Goal: Find specific page/section: Find specific page/section

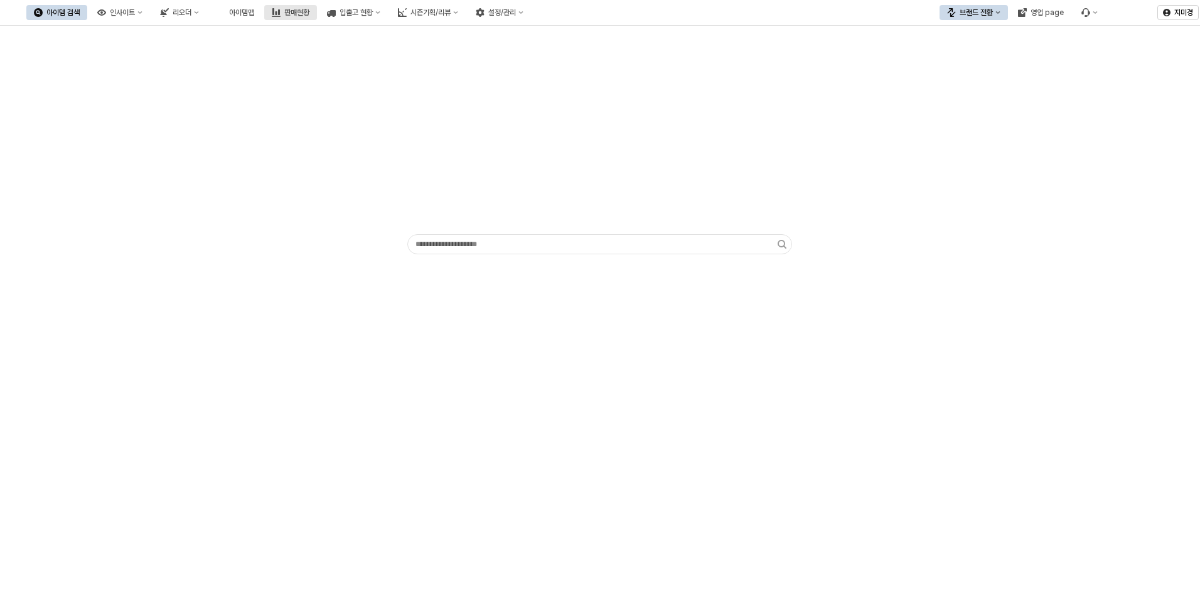
click at [309, 16] on div "판매현황" at bounding box center [296, 12] width 25 height 9
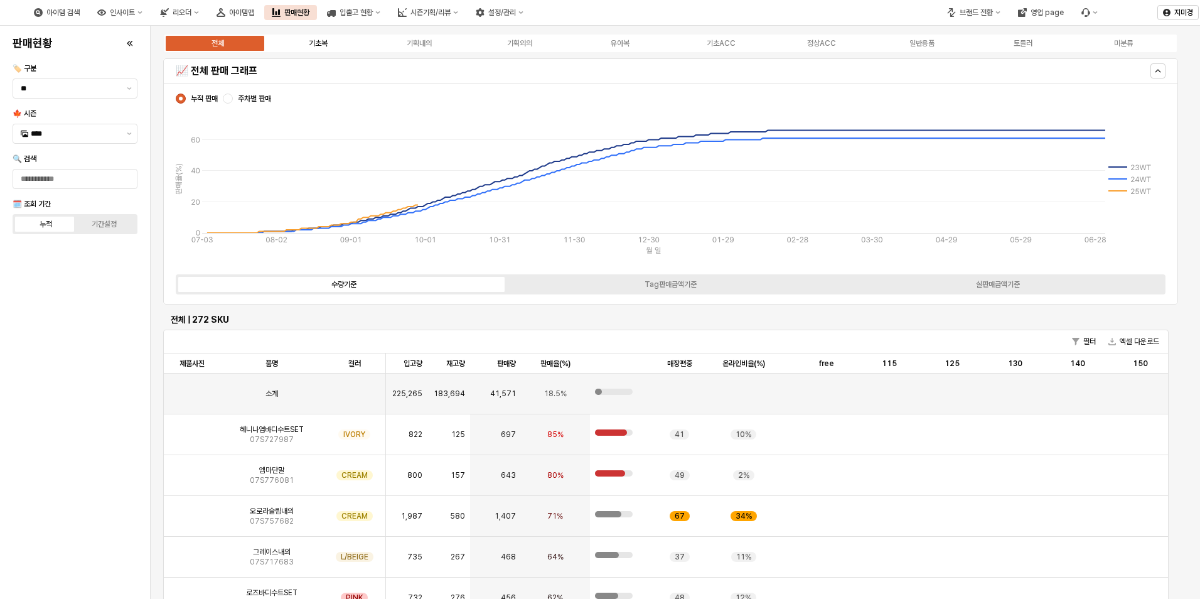
click at [329, 47] on label "기초복" at bounding box center [318, 43] width 100 height 11
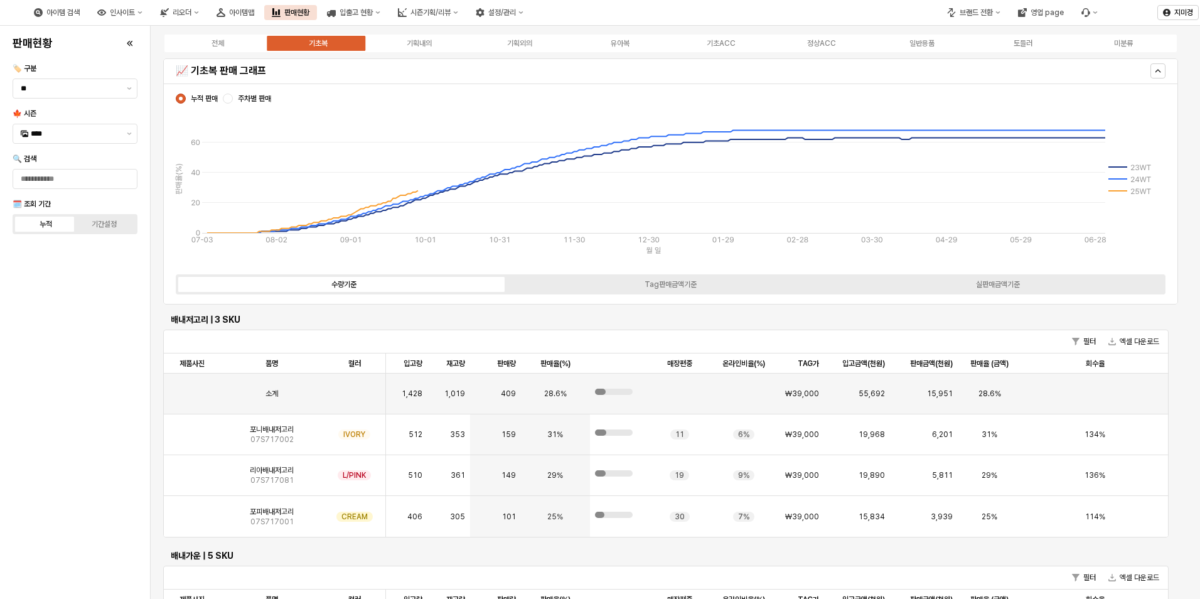
click at [621, 50] on div "전체 기초복 기획내의 기획외의 유아복 기초ACC 정상ACC 일반용품 토들러 미분류" at bounding box center [670, 43] width 1015 height 20
click at [621, 45] on div "유아복" at bounding box center [620, 43] width 19 height 9
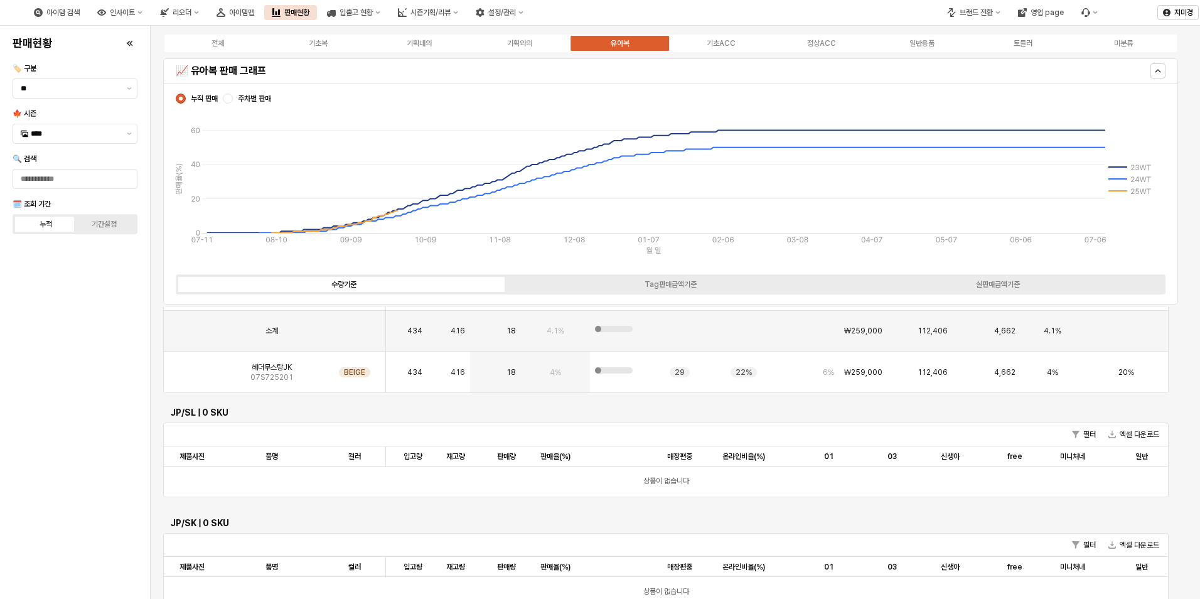
scroll to position [941, 0]
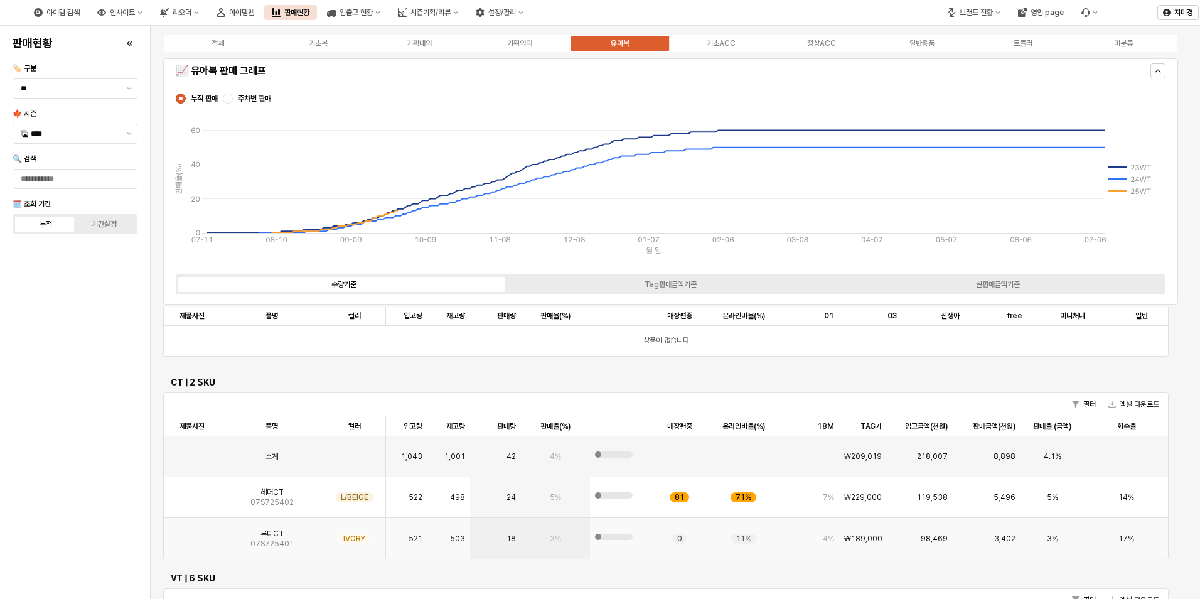
click at [192, 533] on img "App Frame" at bounding box center [192, 533] width 0 height 0
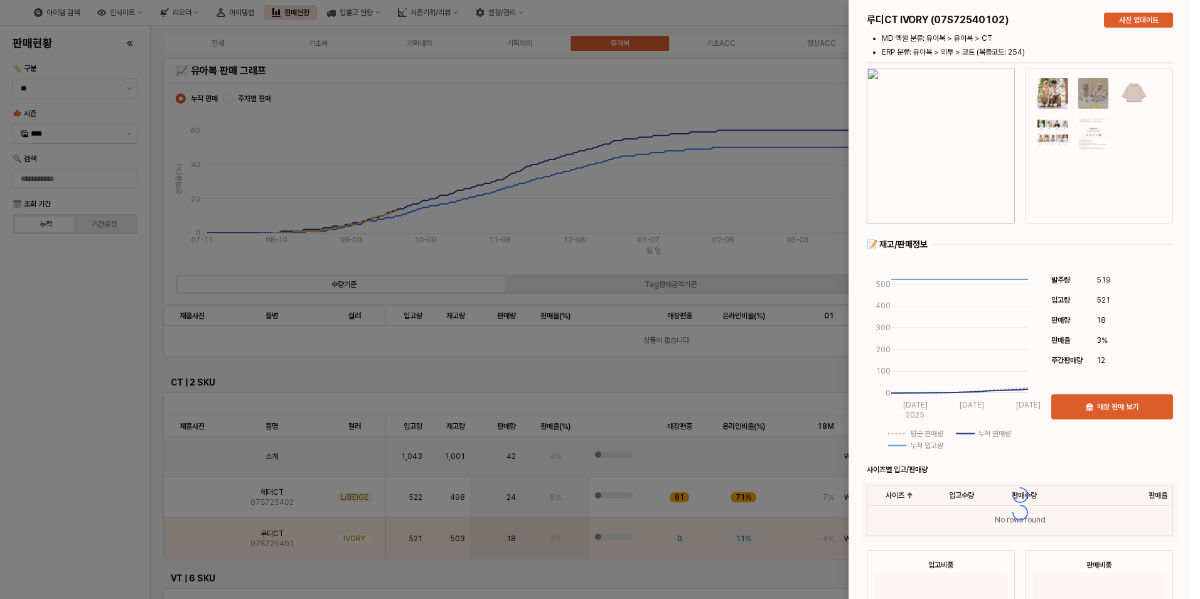
click at [90, 535] on div at bounding box center [600, 299] width 1200 height 599
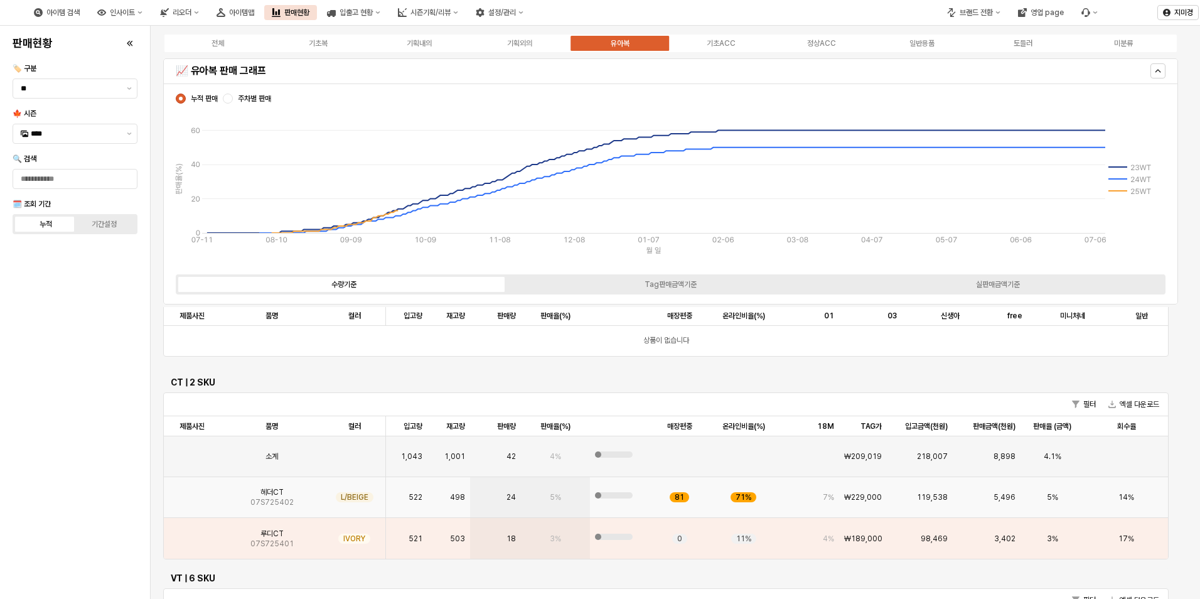
click at [192, 492] on img "App Frame" at bounding box center [192, 492] width 0 height 0
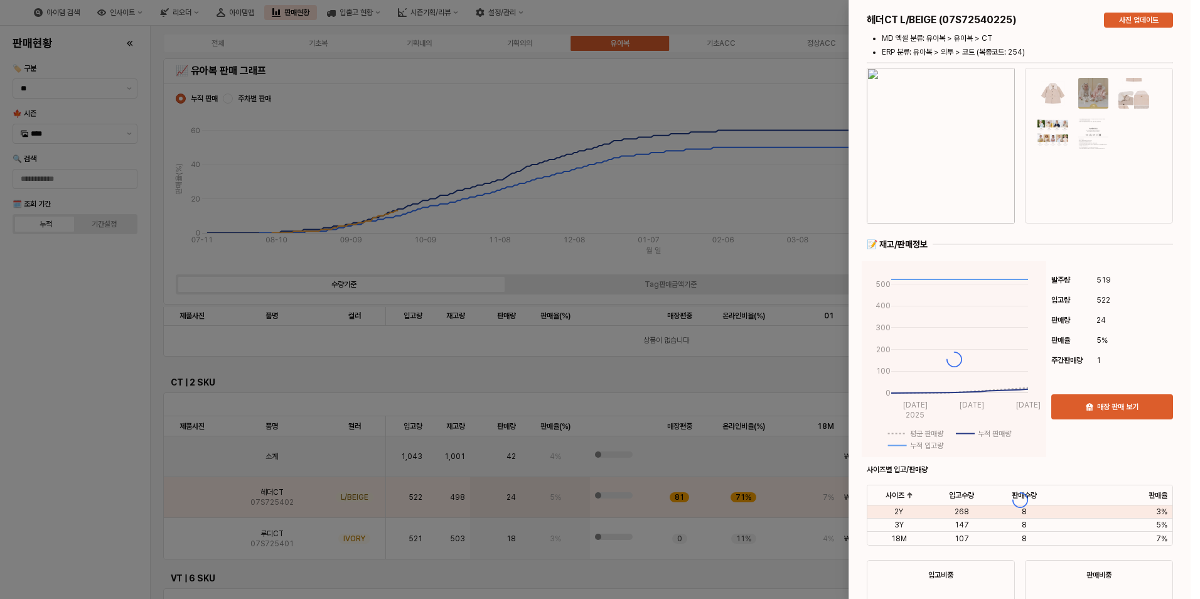
click at [110, 495] on div at bounding box center [600, 299] width 1200 height 599
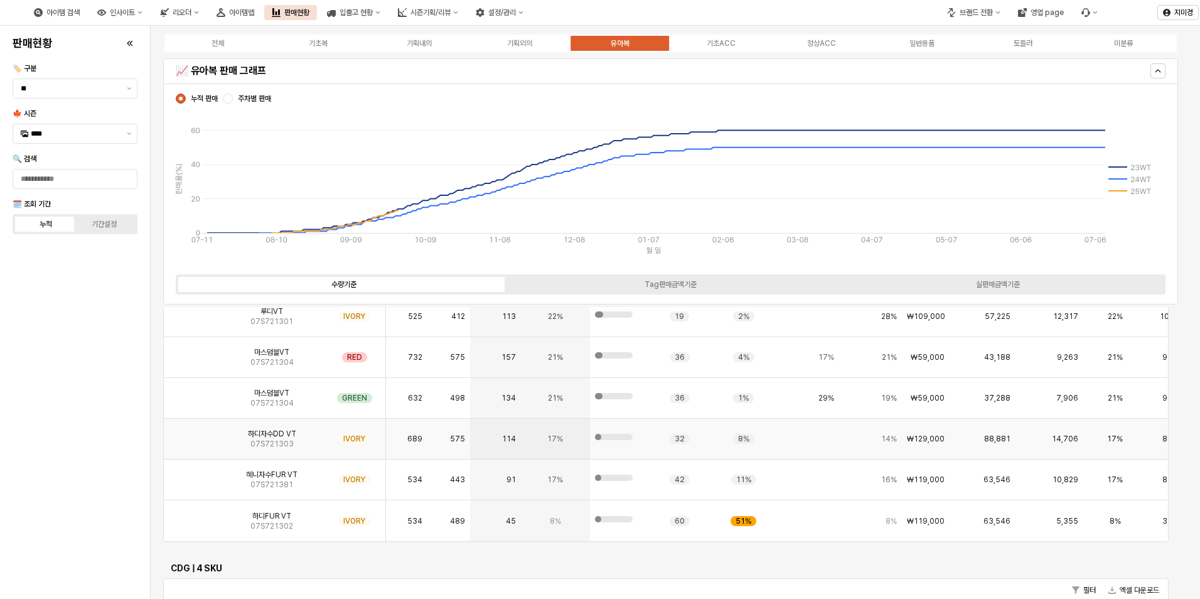
scroll to position [1255, 0]
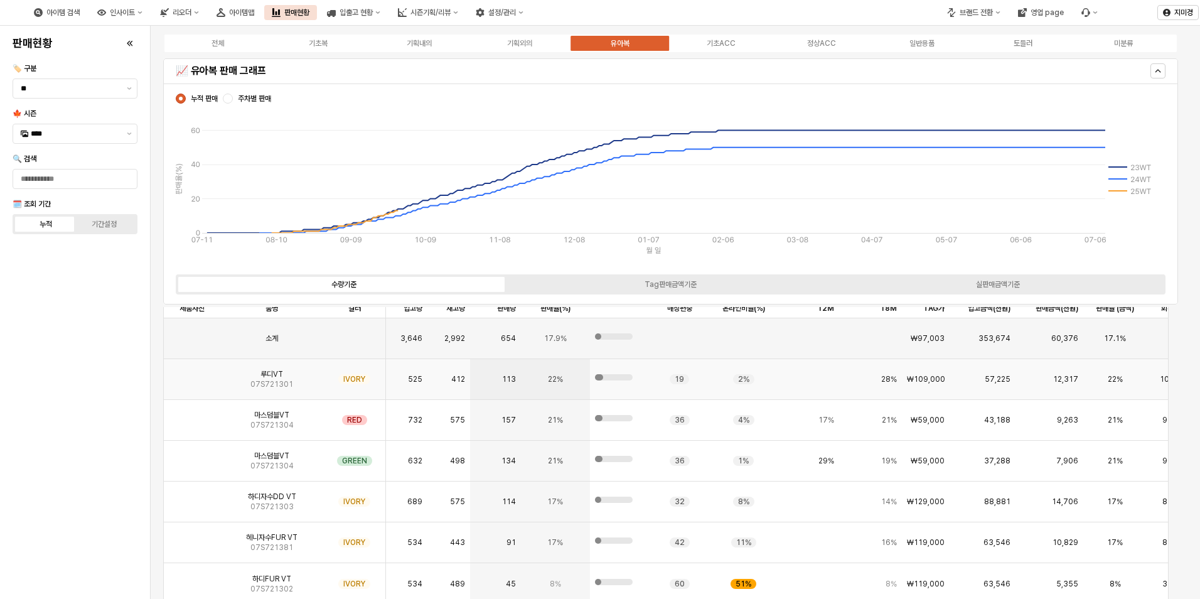
click at [192, 374] on img "App Frame" at bounding box center [192, 374] width 0 height 0
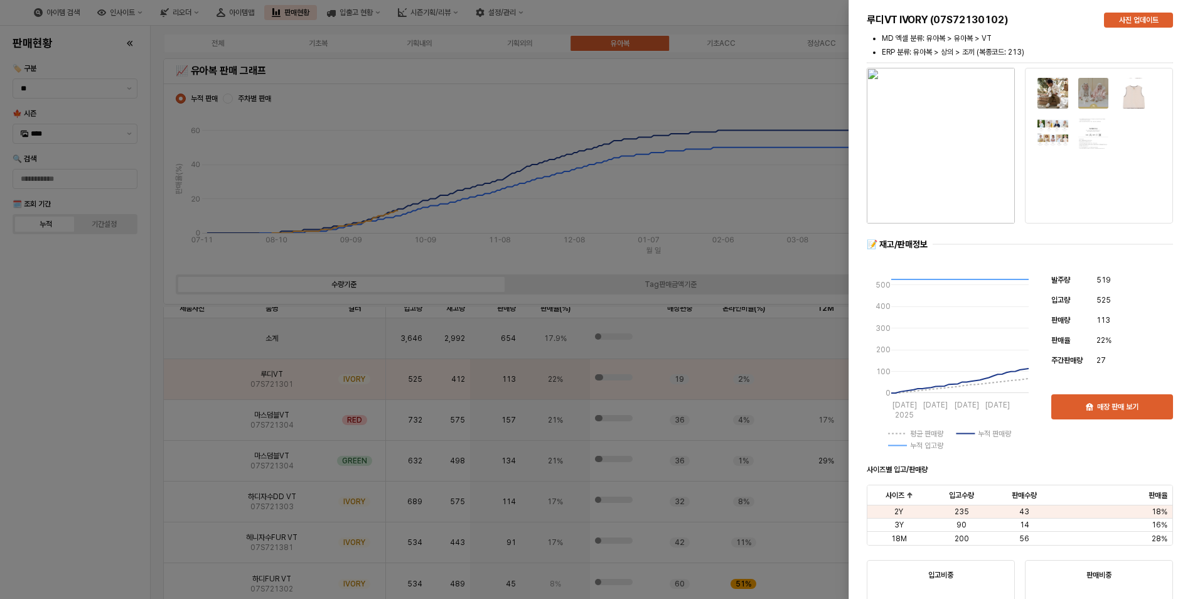
click at [118, 474] on div at bounding box center [600, 299] width 1200 height 599
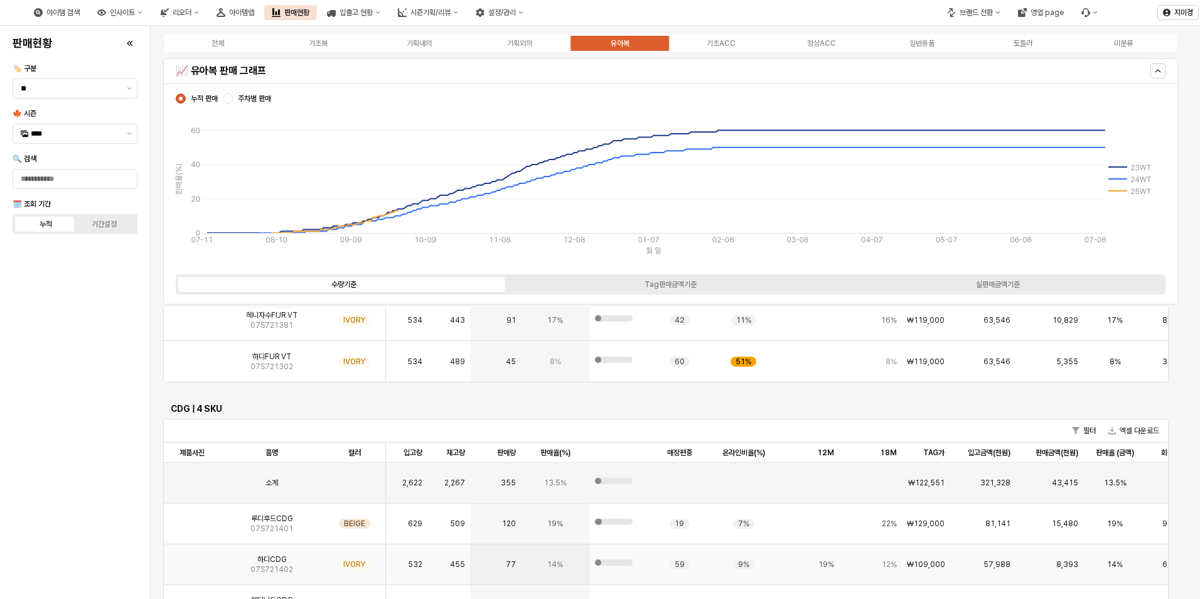
scroll to position [1631, 0]
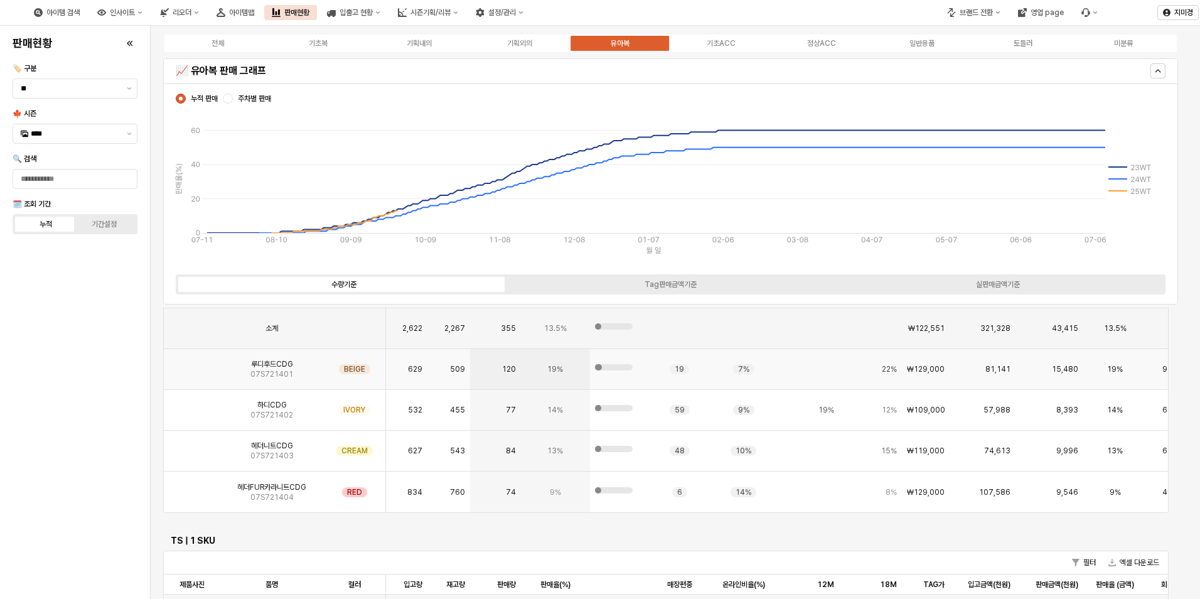
click at [192, 364] on img "App Frame" at bounding box center [192, 364] width 0 height 0
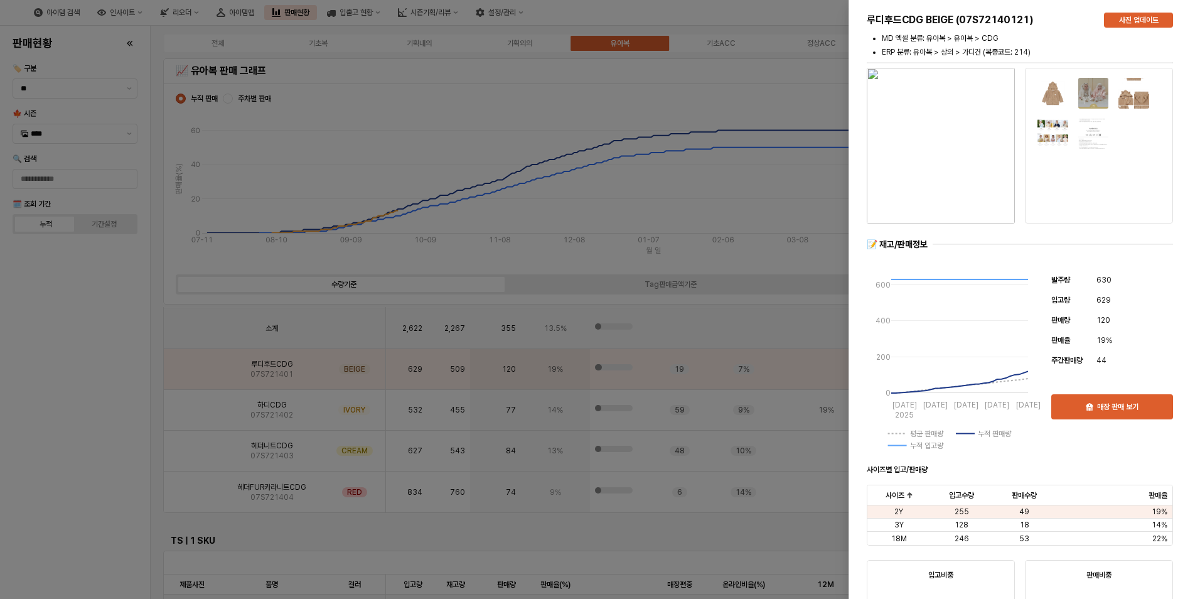
click at [73, 436] on div at bounding box center [600, 299] width 1200 height 599
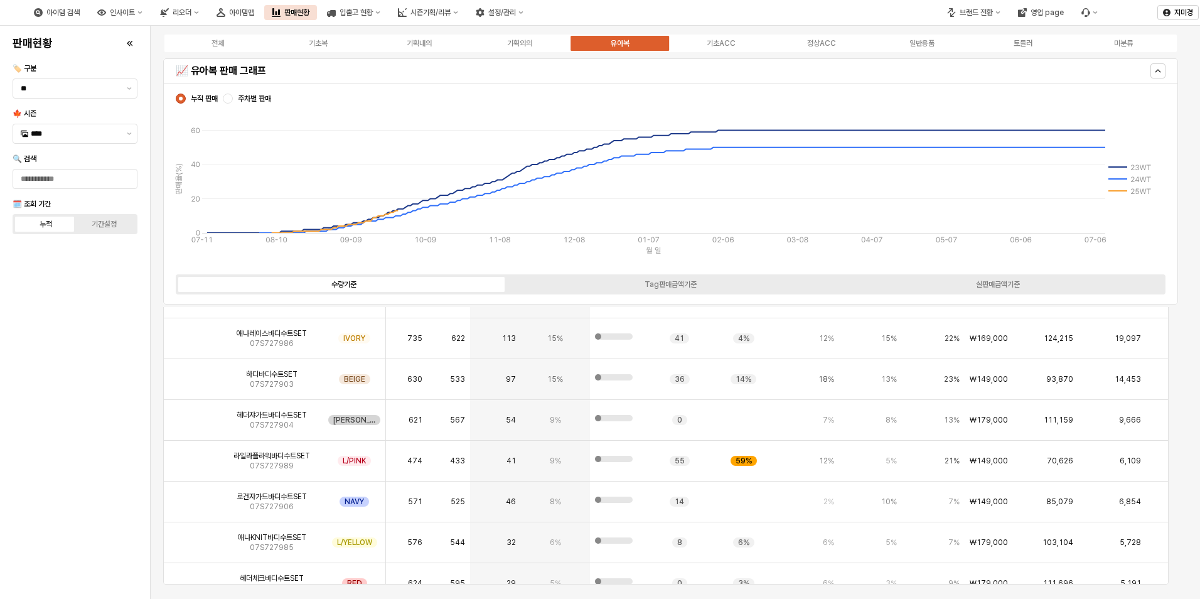
scroll to position [64, 0]
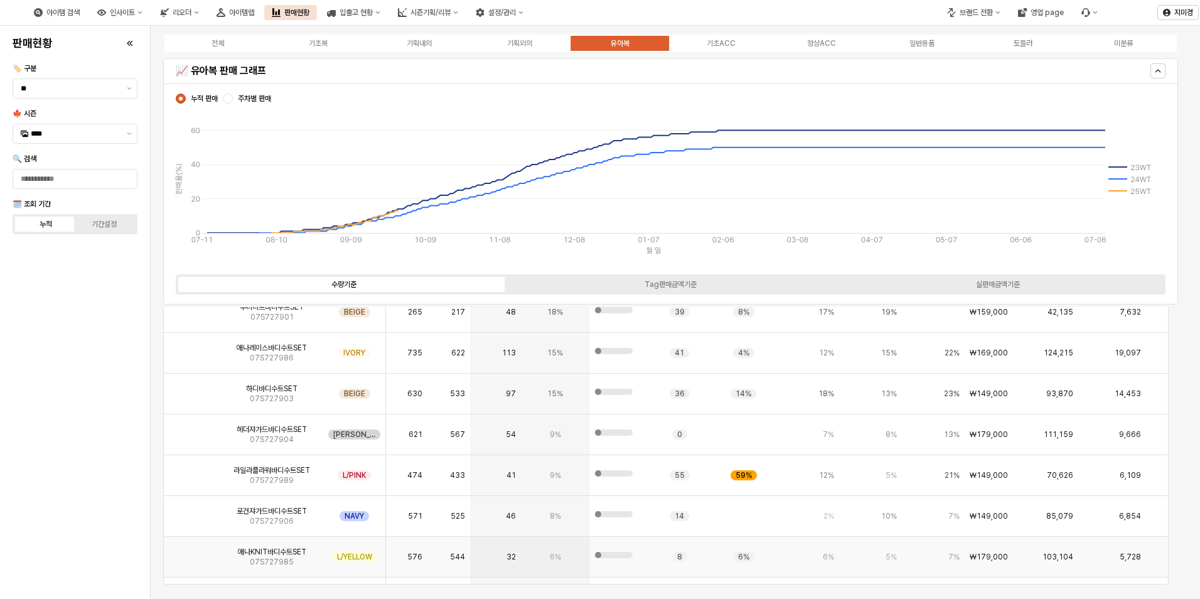
click at [192, 552] on img "App Frame" at bounding box center [192, 552] width 0 height 0
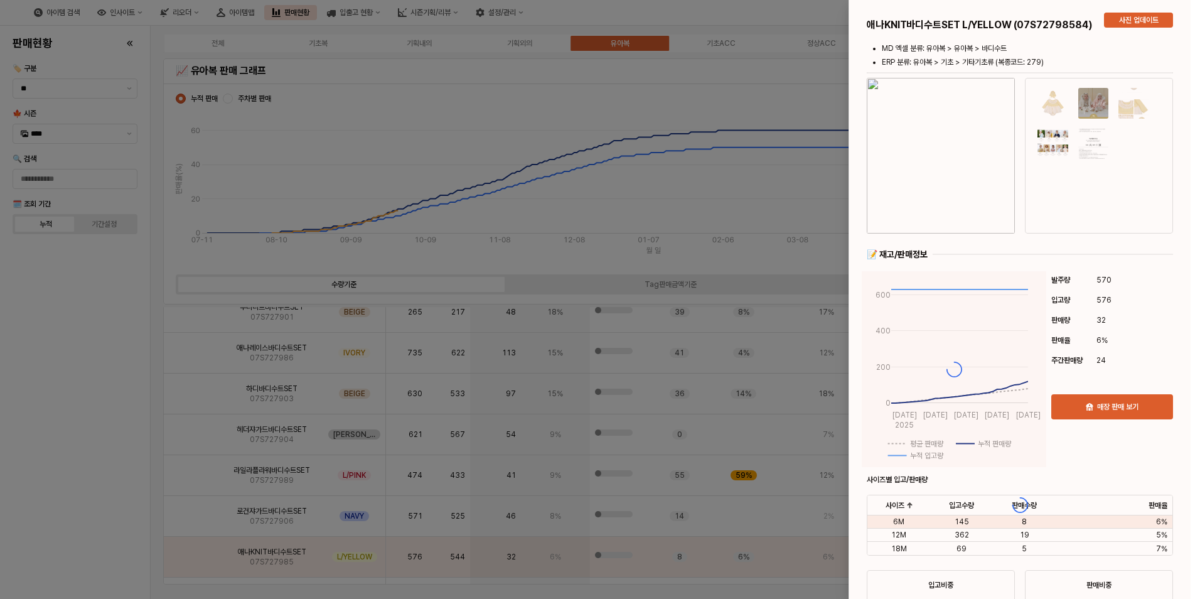
click at [105, 532] on div at bounding box center [600, 299] width 1200 height 599
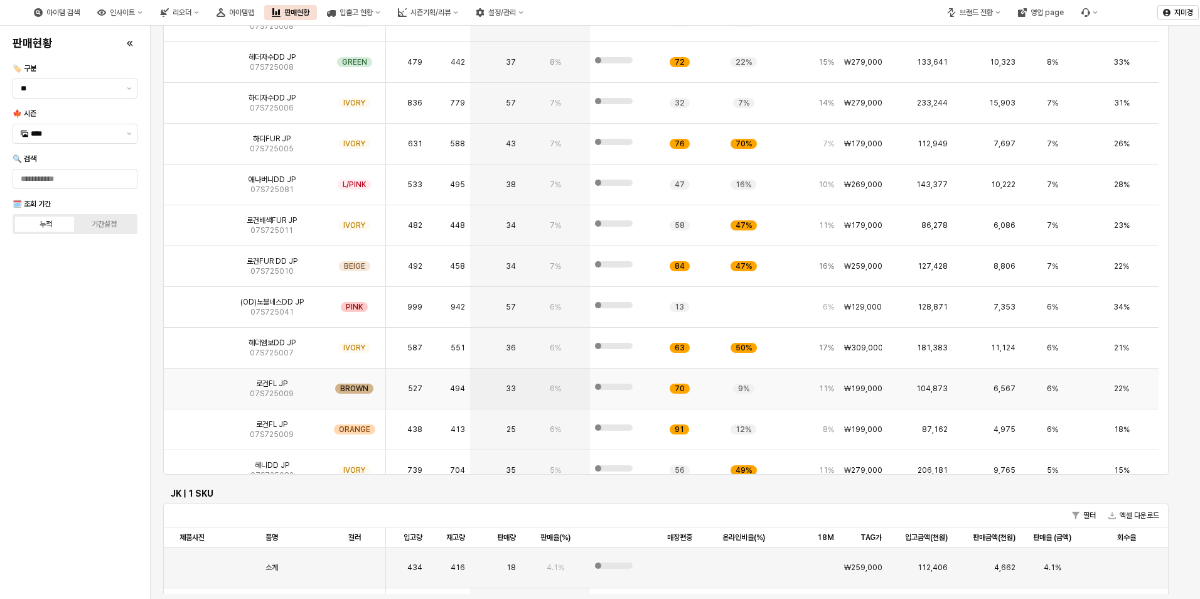
scroll to position [0, 0]
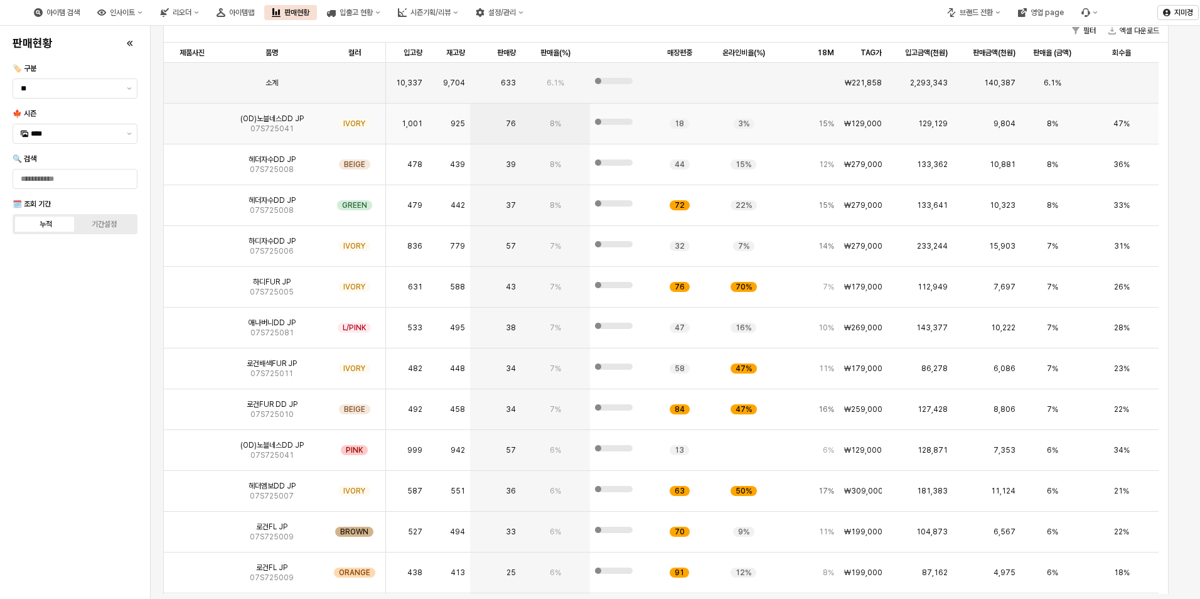
click at [192, 119] on img "App Frame" at bounding box center [192, 119] width 0 height 0
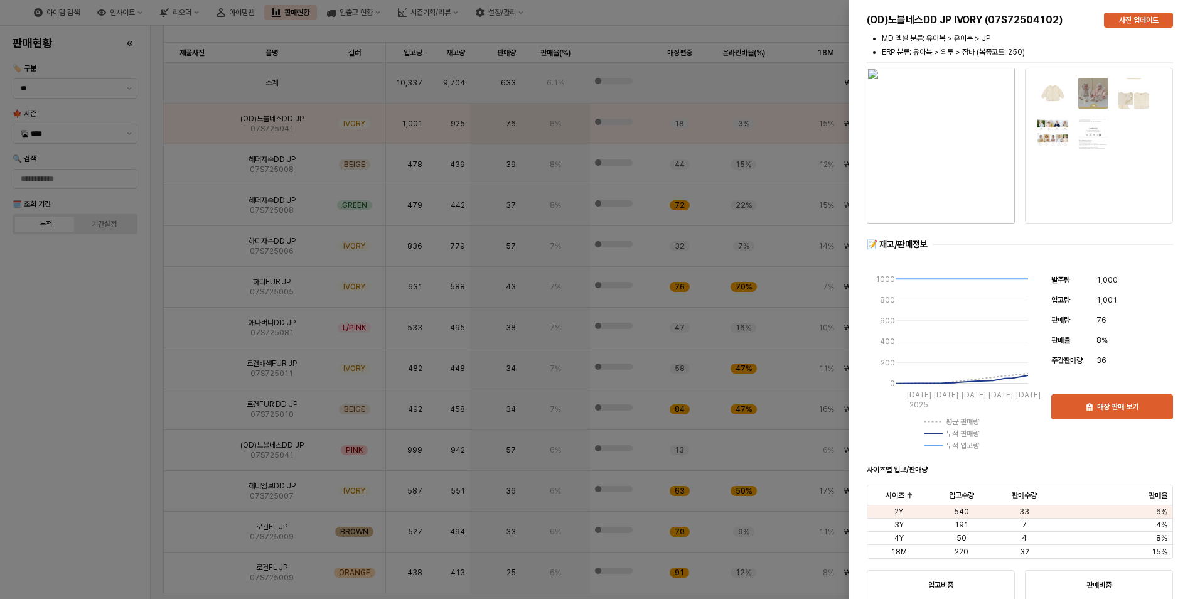
click at [56, 420] on div at bounding box center [600, 299] width 1200 height 599
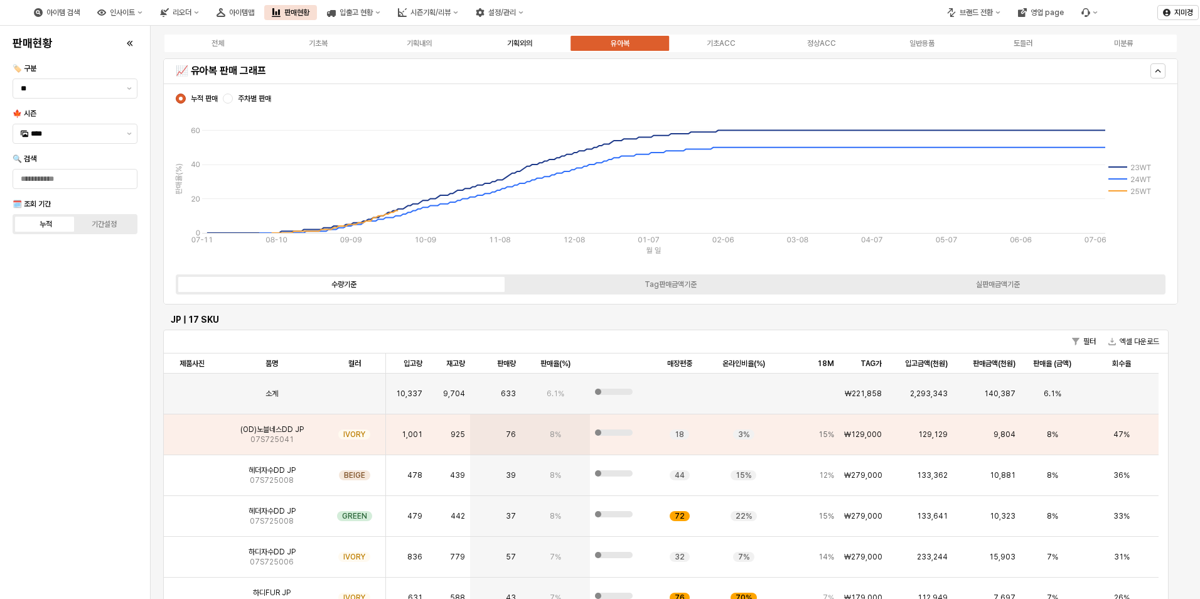
click at [529, 41] on div "기획외의" at bounding box center [519, 43] width 25 height 9
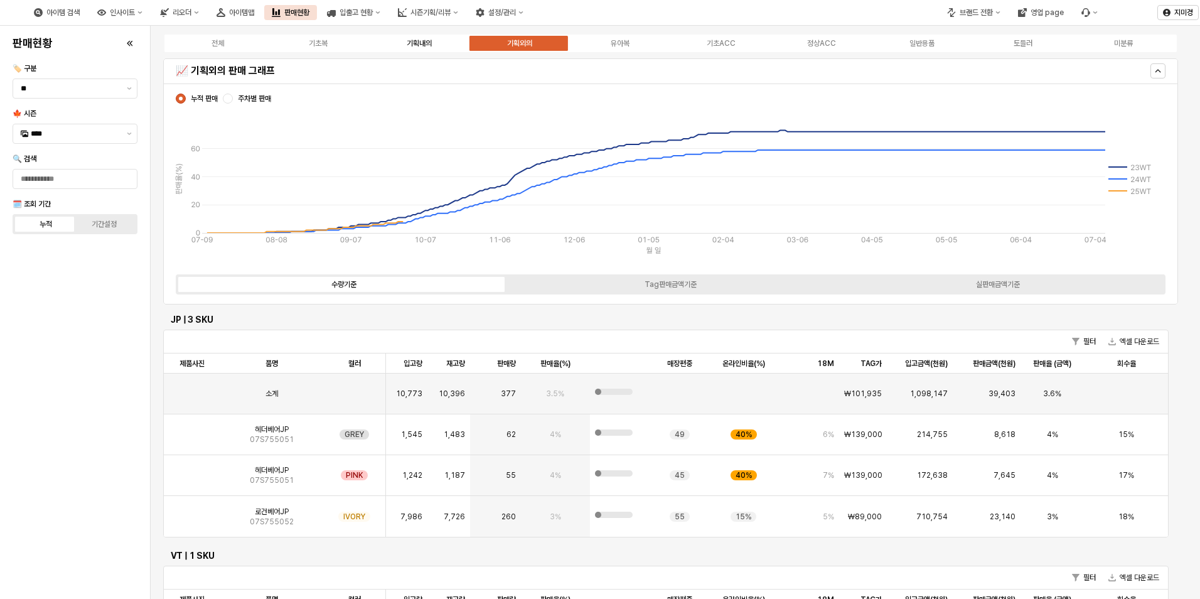
click at [428, 41] on div "기획내의" at bounding box center [419, 43] width 25 height 9
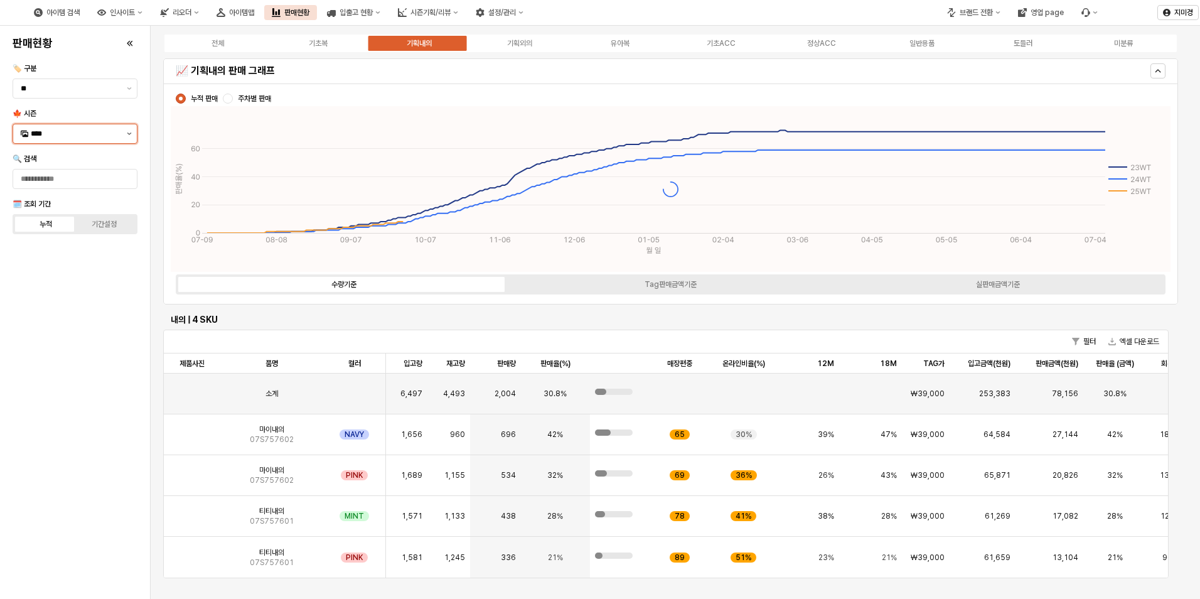
click at [125, 134] on button "제안 사항 표시" at bounding box center [129, 133] width 15 height 19
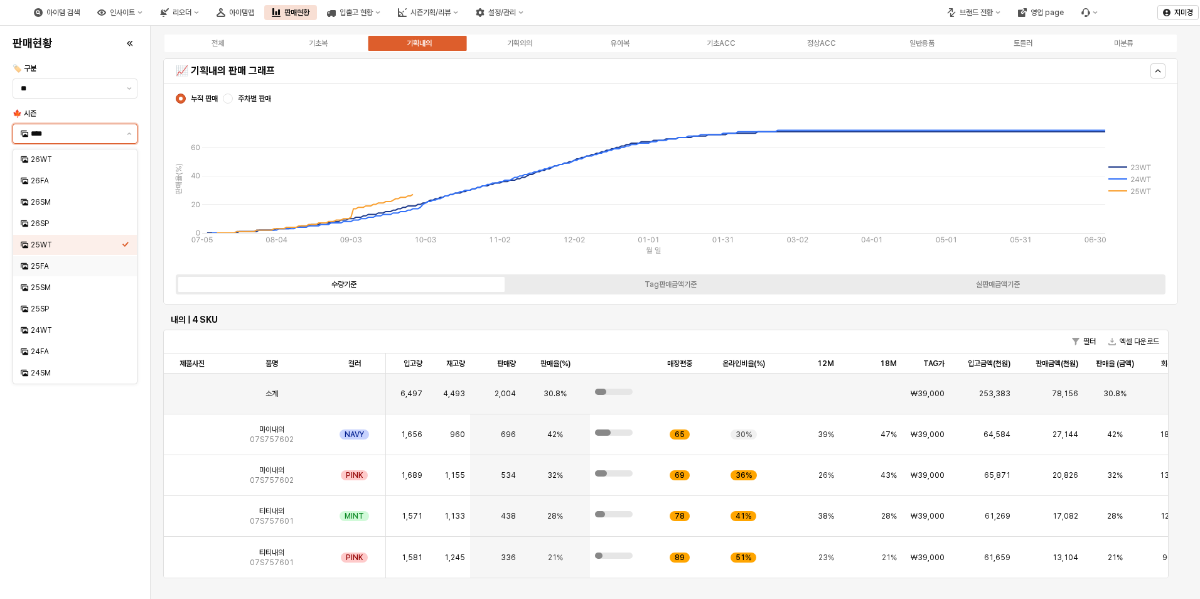
click at [60, 265] on div "25FA" at bounding box center [76, 266] width 91 height 10
type input "****"
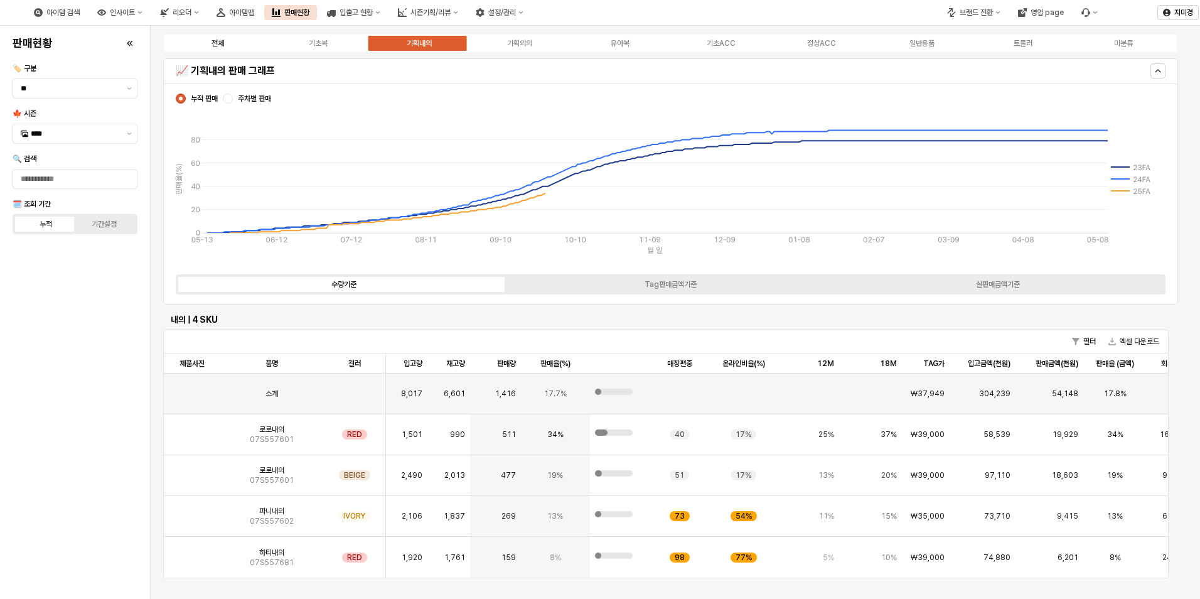
click at [224, 47] on div "전체" at bounding box center [217, 43] width 13 height 9
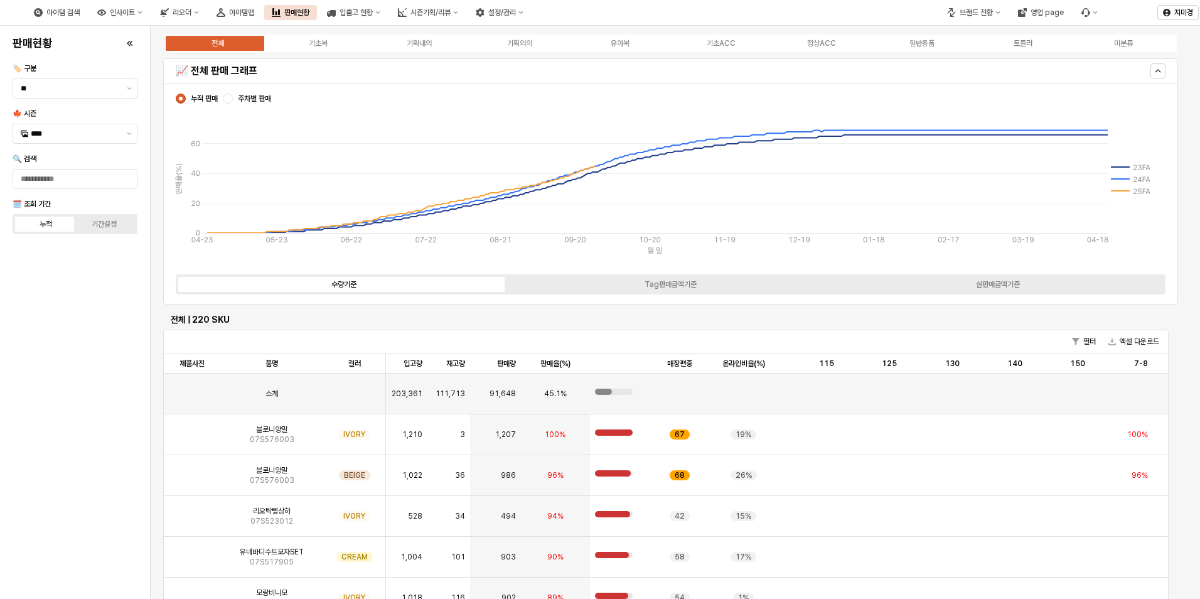
click at [624, 49] on div "전체 기초복 기획내의 기획외의 유아복 기초ACC 정상ACC 일반용품 토들러 미분류" at bounding box center [670, 43] width 1015 height 20
click at [624, 43] on div "유아복" at bounding box center [620, 43] width 19 height 9
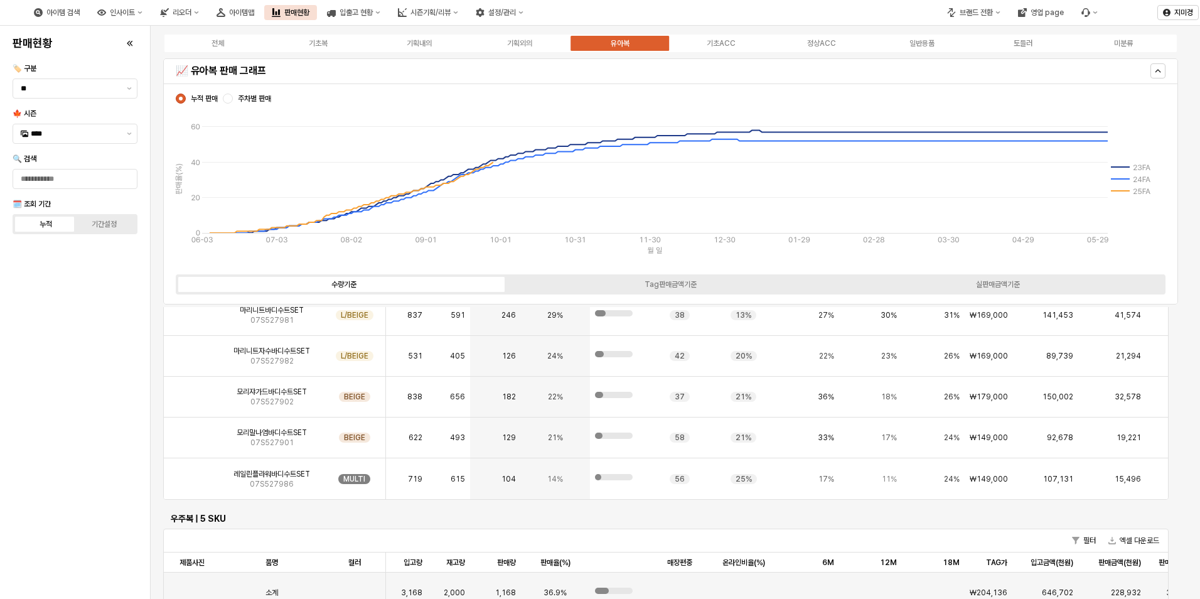
scroll to position [2447, 0]
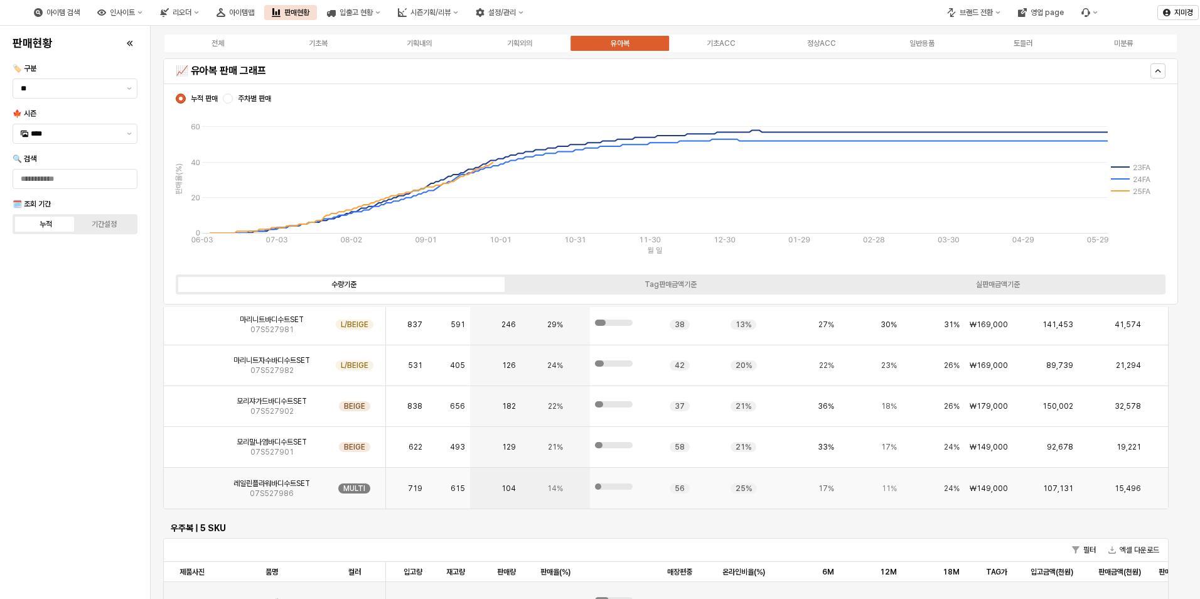
click at [192, 483] on img "App Frame" at bounding box center [192, 483] width 0 height 0
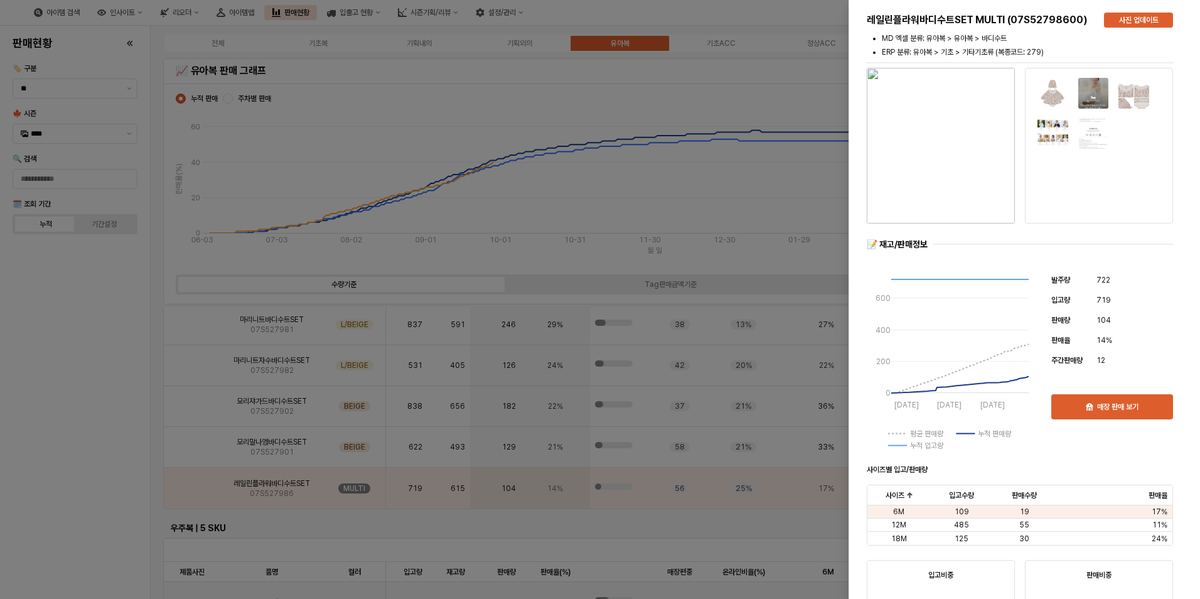
click at [101, 512] on div at bounding box center [600, 299] width 1200 height 599
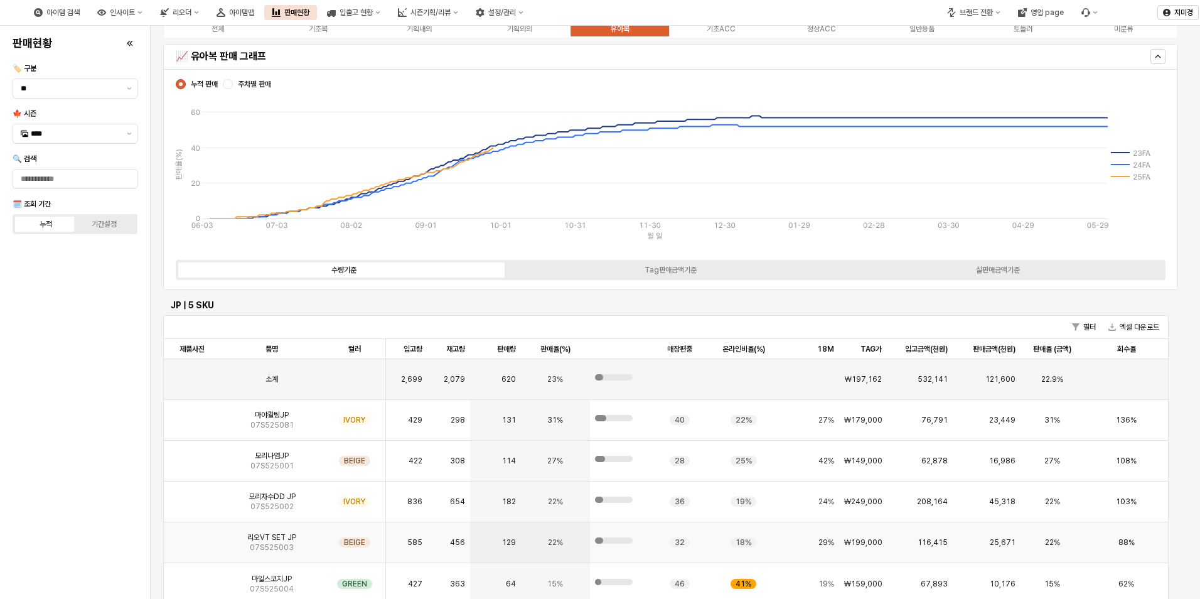
scroll to position [0, 0]
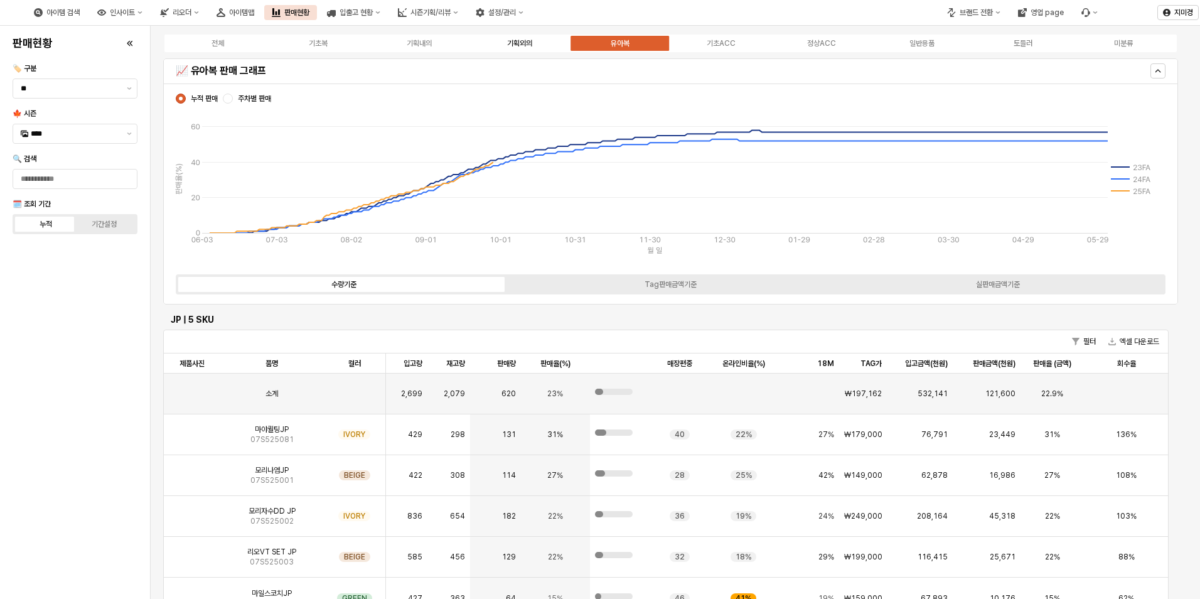
click at [515, 45] on div "기획외의" at bounding box center [519, 43] width 25 height 9
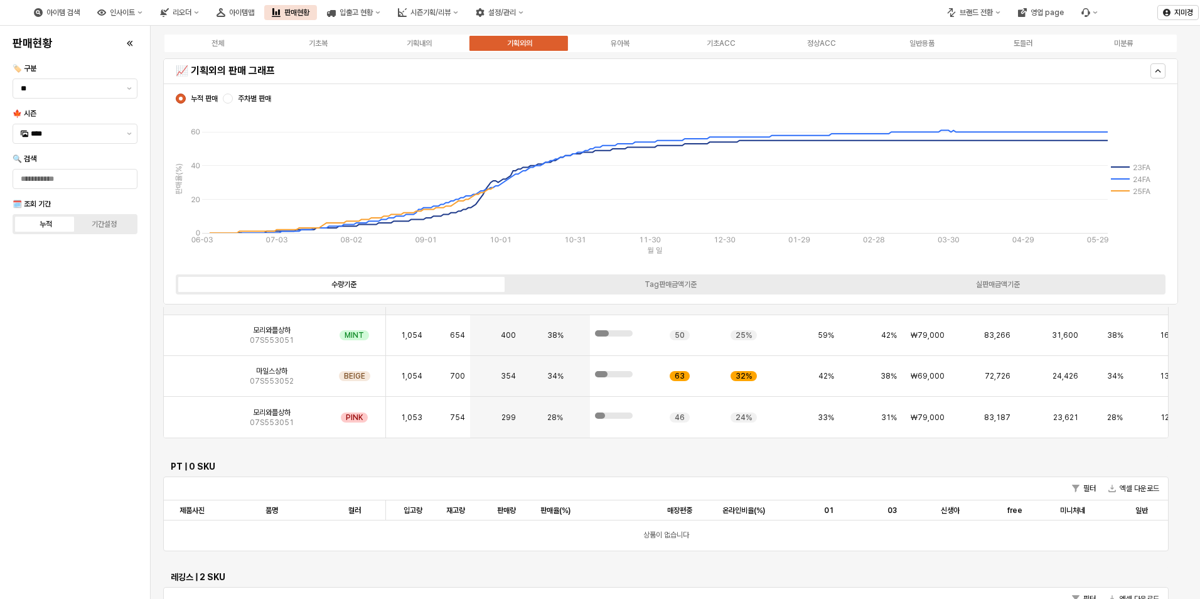
scroll to position [748, 0]
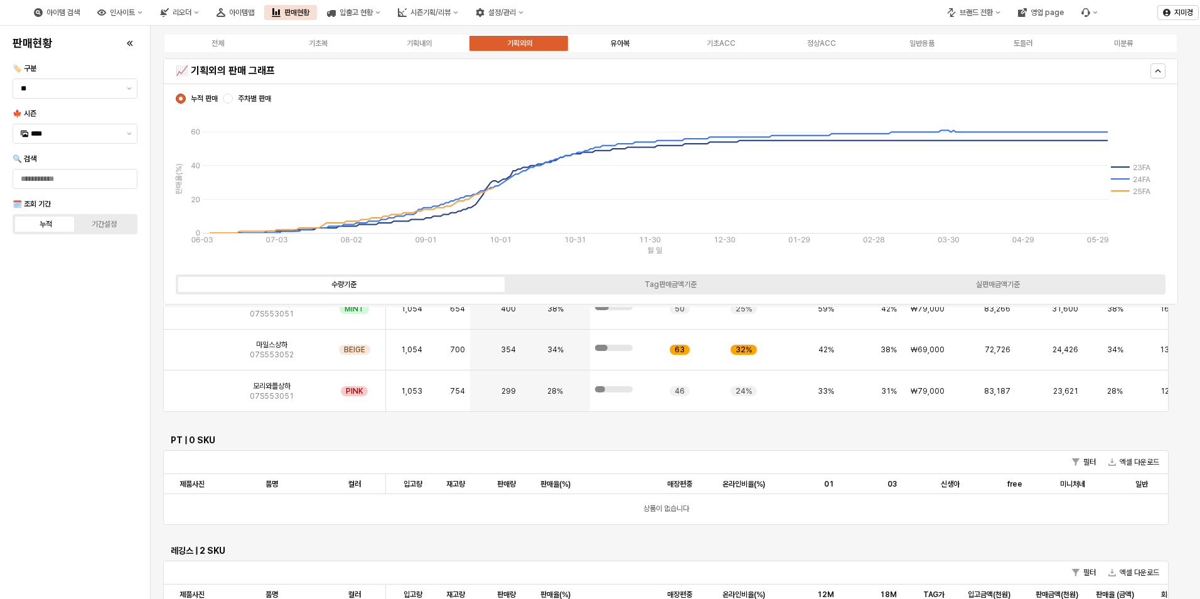
click at [620, 46] on div "유아복" at bounding box center [620, 43] width 19 height 9
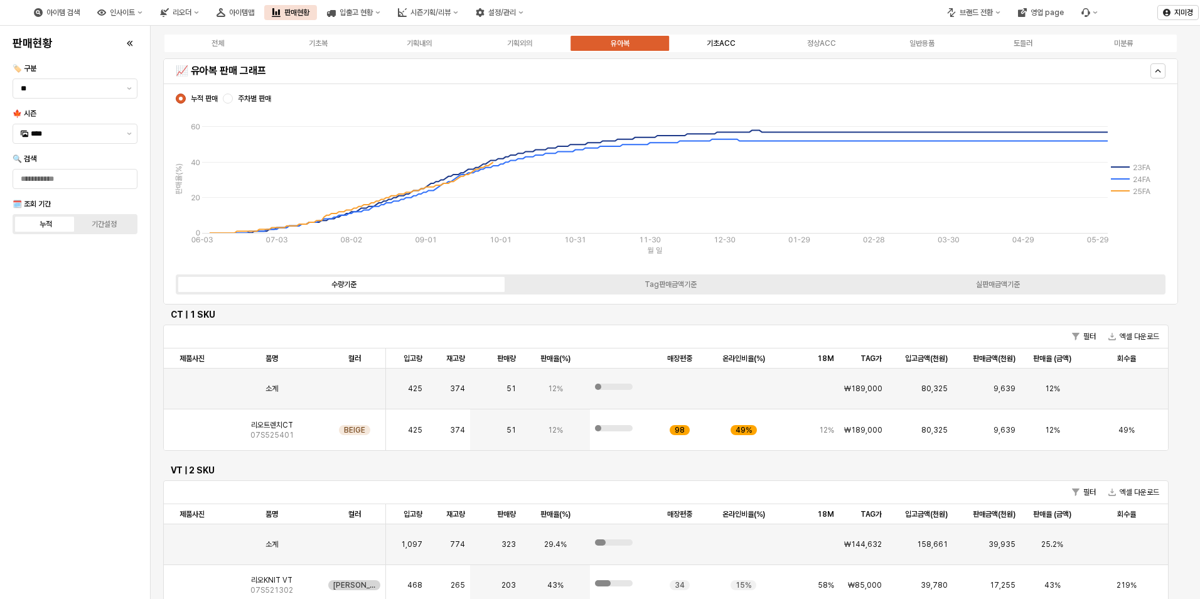
scroll to position [487, 0]
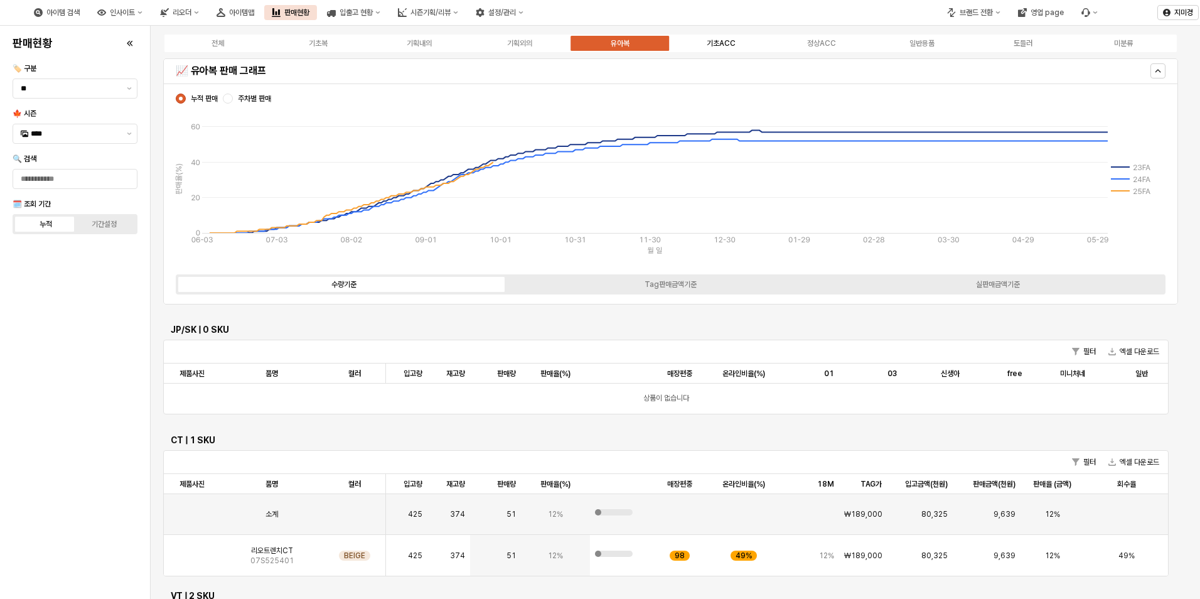
click at [723, 40] on div "기초ACC" at bounding box center [721, 43] width 29 height 9
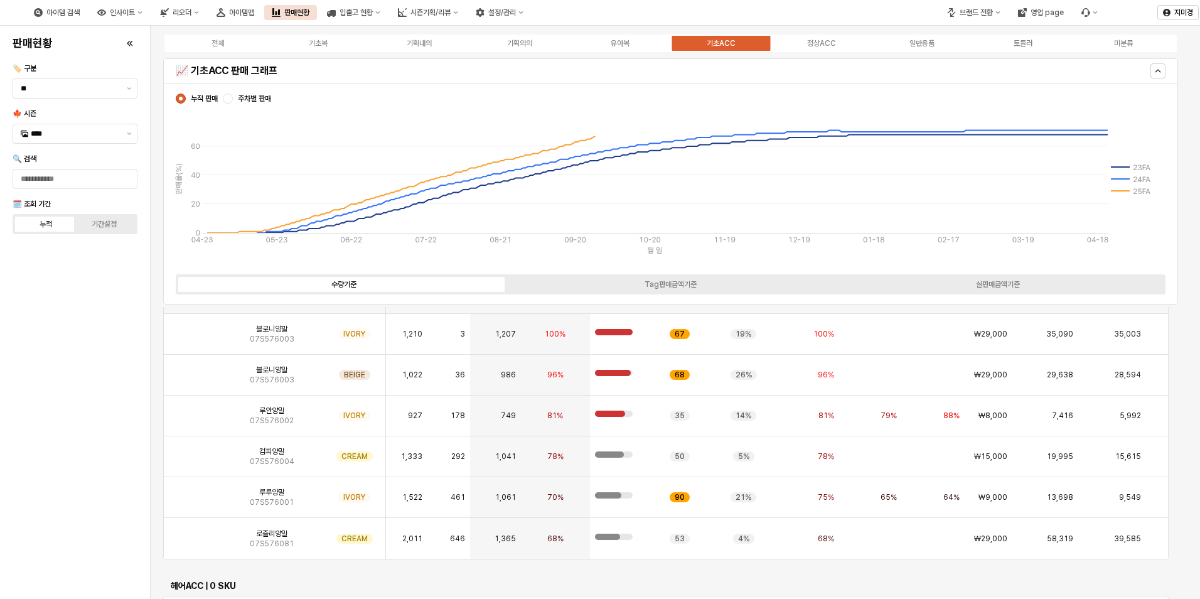
scroll to position [597, 0]
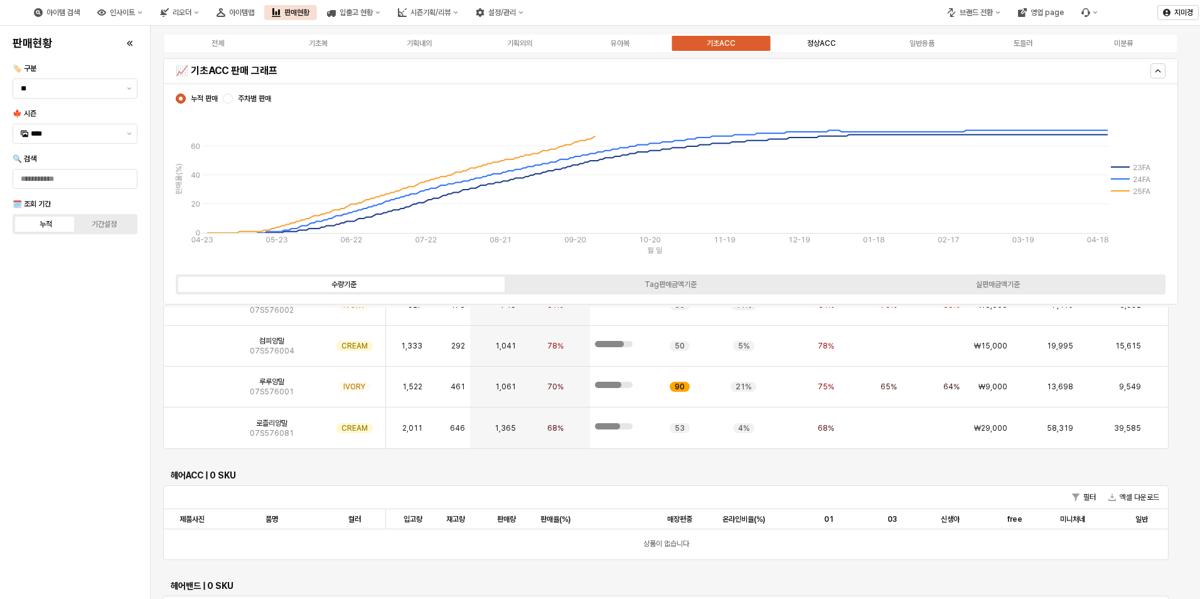
click at [818, 42] on div "정상ACC" at bounding box center [821, 43] width 29 height 9
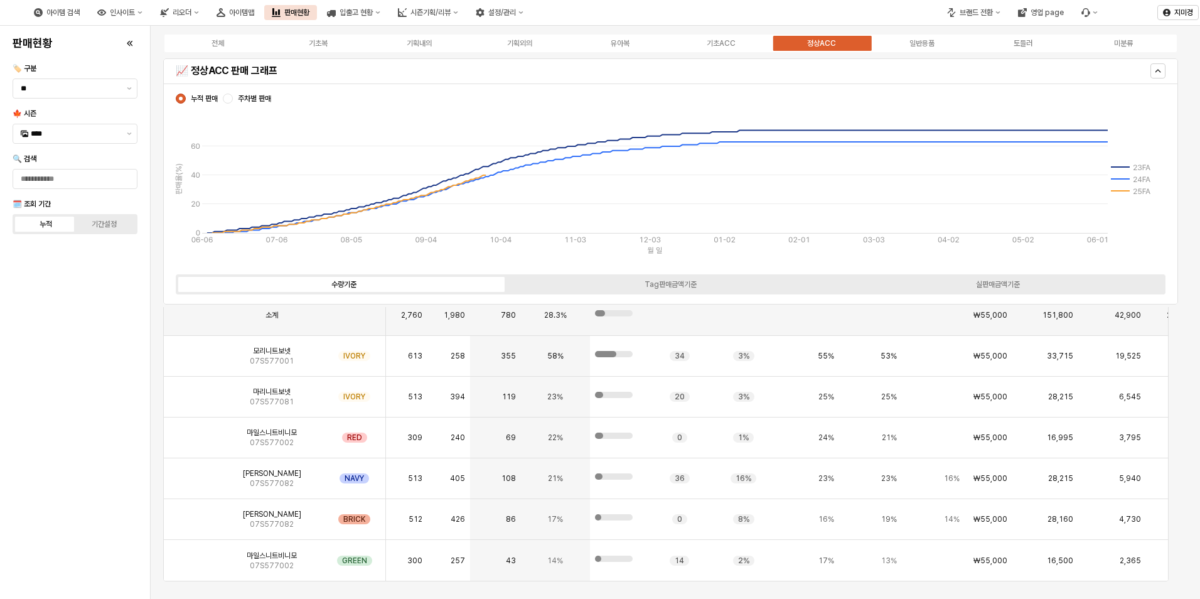
scroll to position [334, 0]
